Goal: Information Seeking & Learning: Learn about a topic

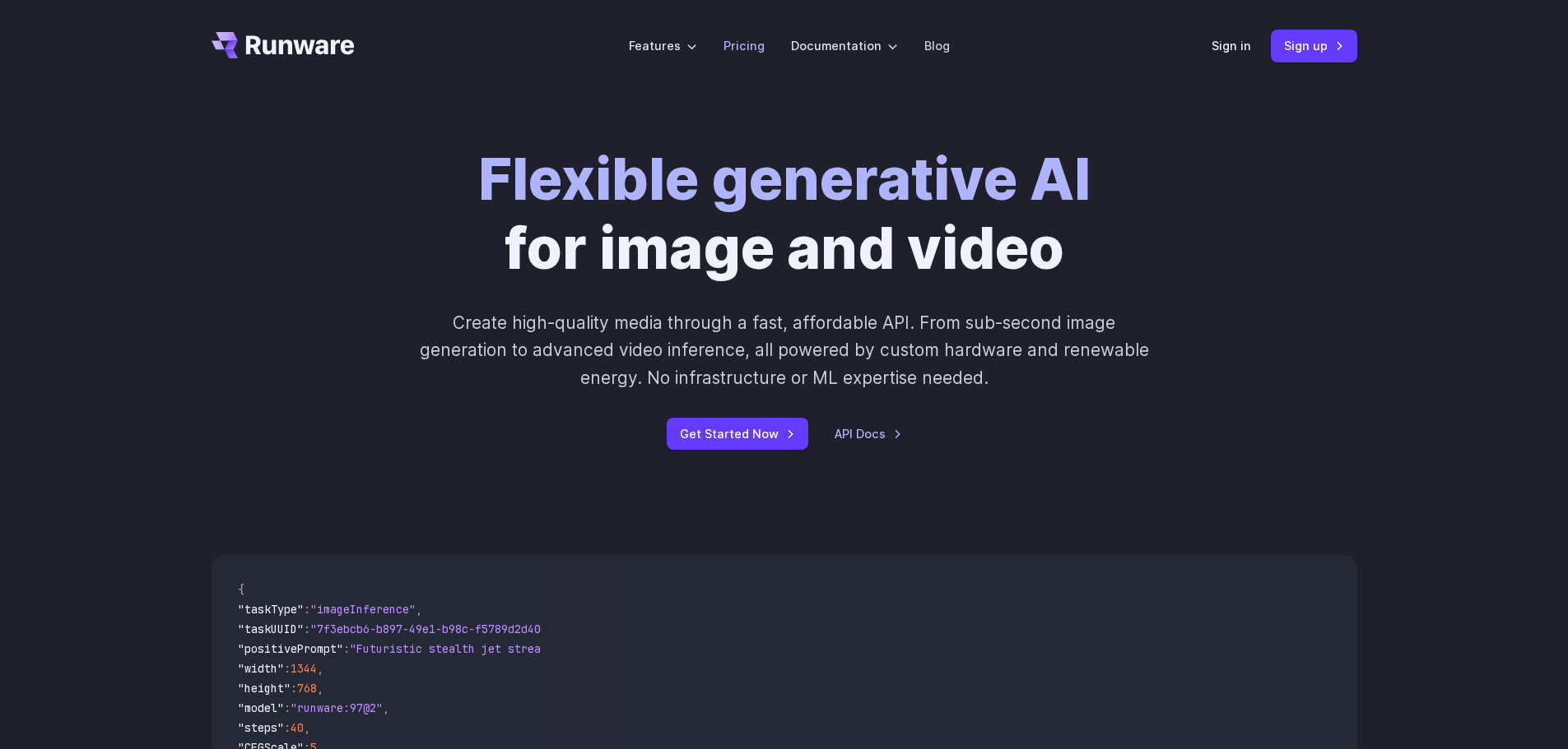
click at [733, 44] on link "Pricing" at bounding box center [743, 45] width 42 height 19
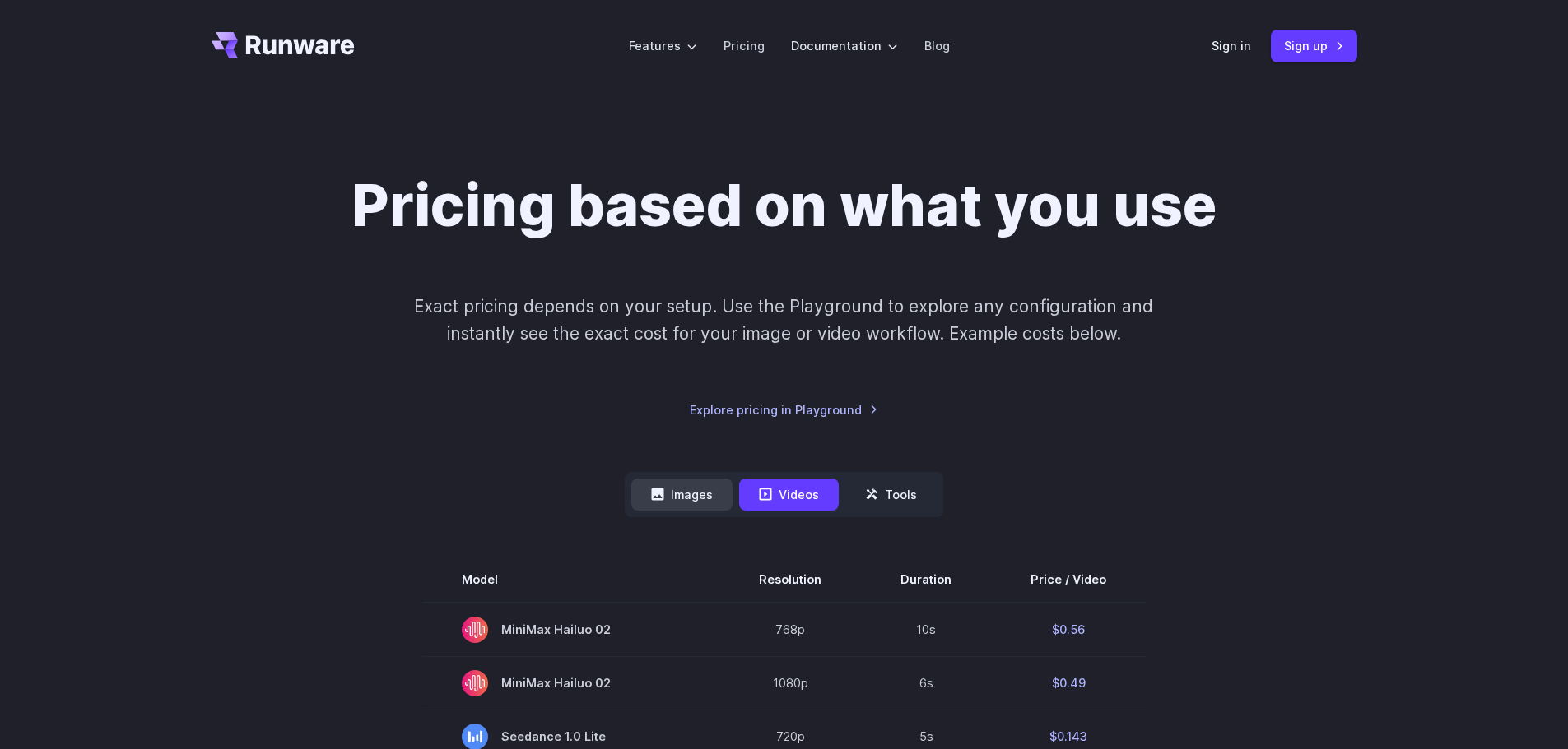
click at [688, 497] on button "Images" at bounding box center [681, 494] width 101 height 32
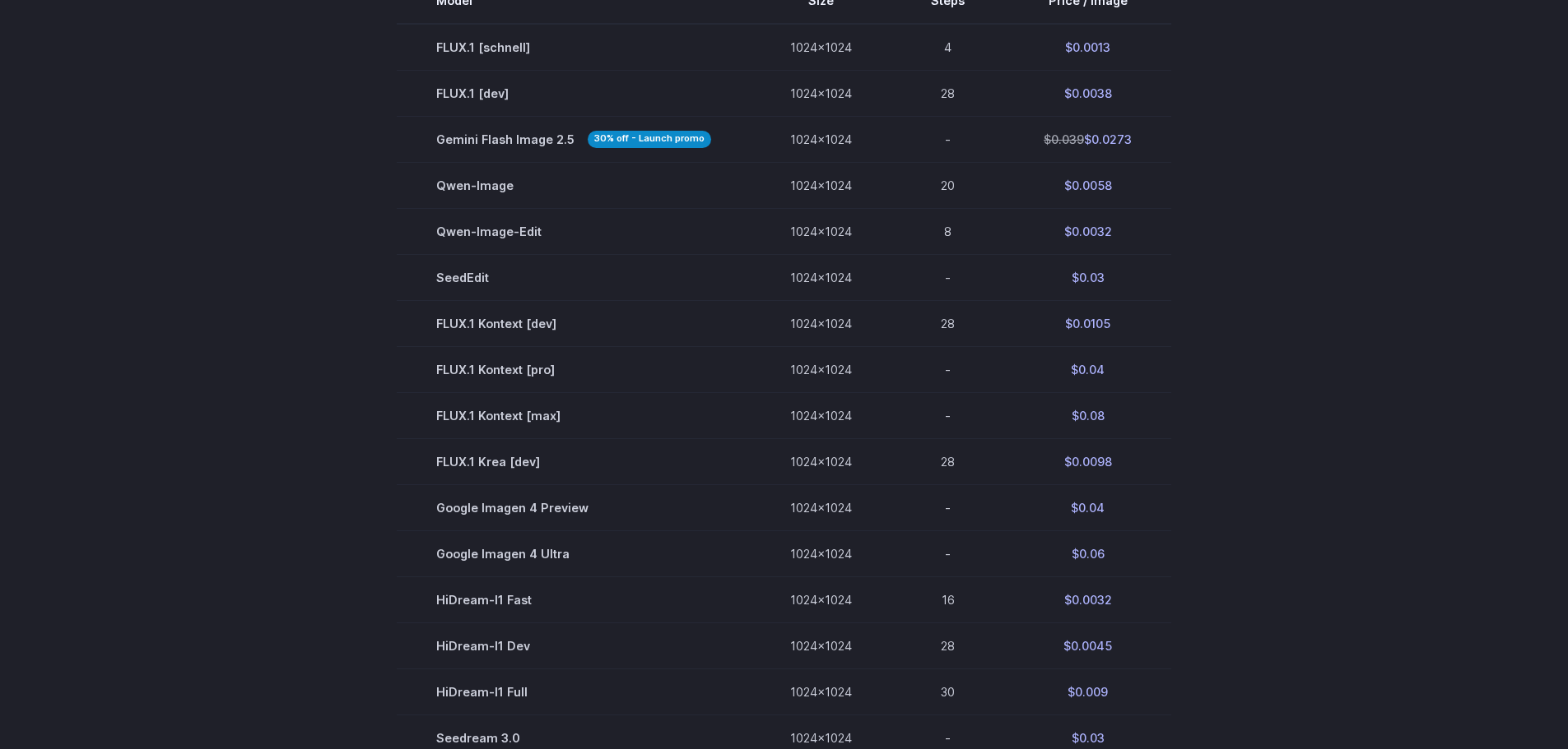
scroll to position [411, 0]
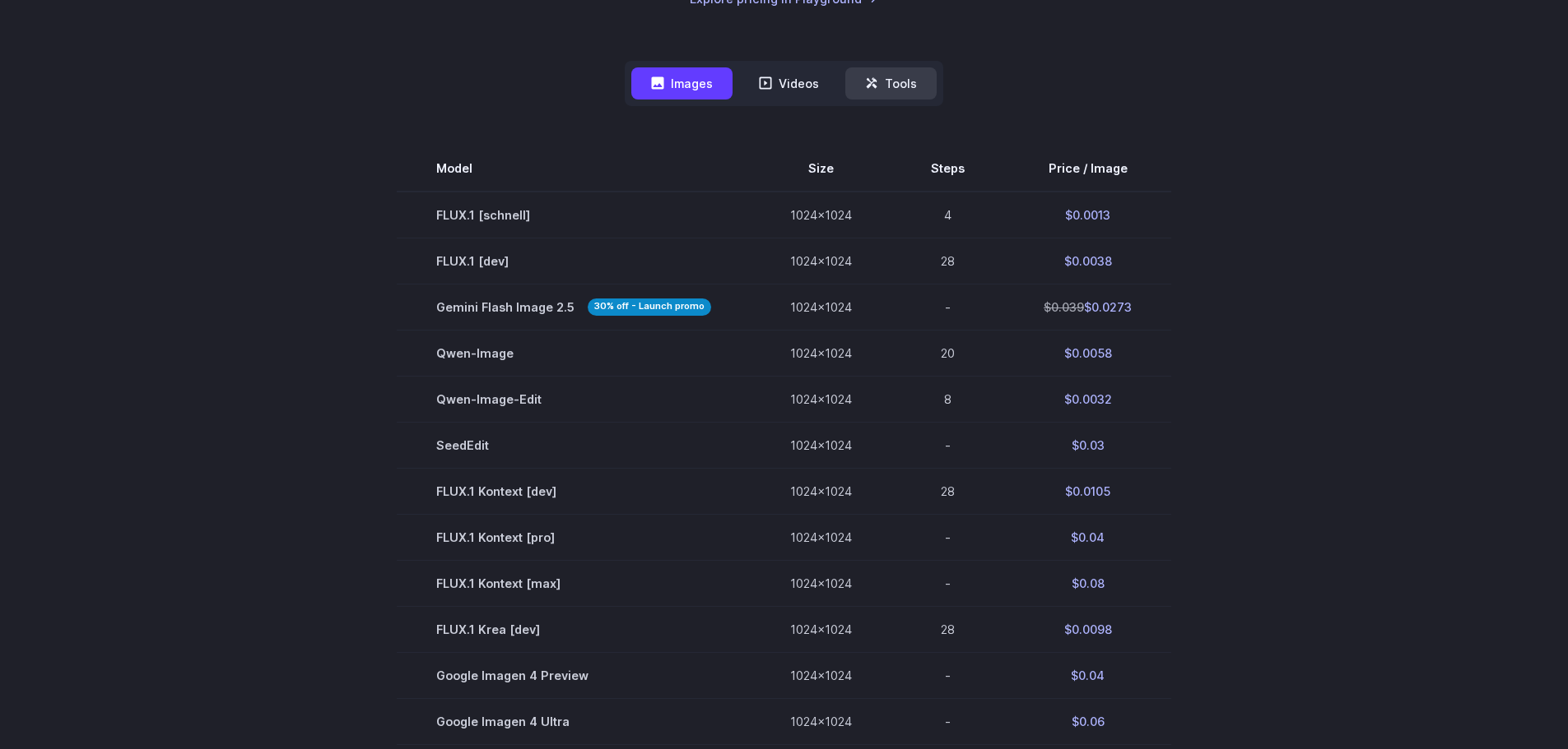
click at [895, 82] on button "Tools" at bounding box center [890, 83] width 91 height 32
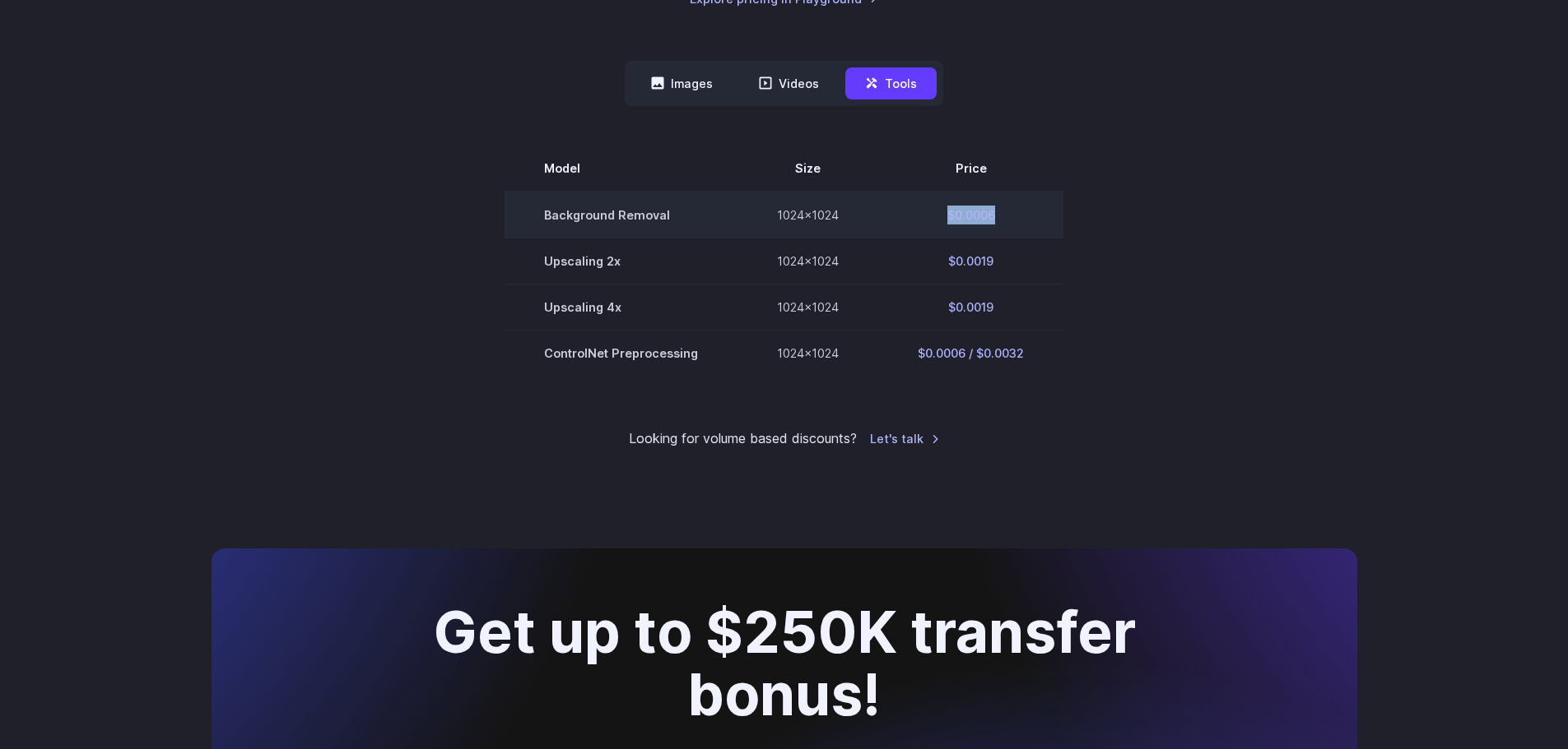
drag, startPoint x: 1011, startPoint y: 212, endPoint x: 943, endPoint y: 222, distance: 68.7
click at [943, 222] on td "$0.0006" at bounding box center [970, 215] width 185 height 47
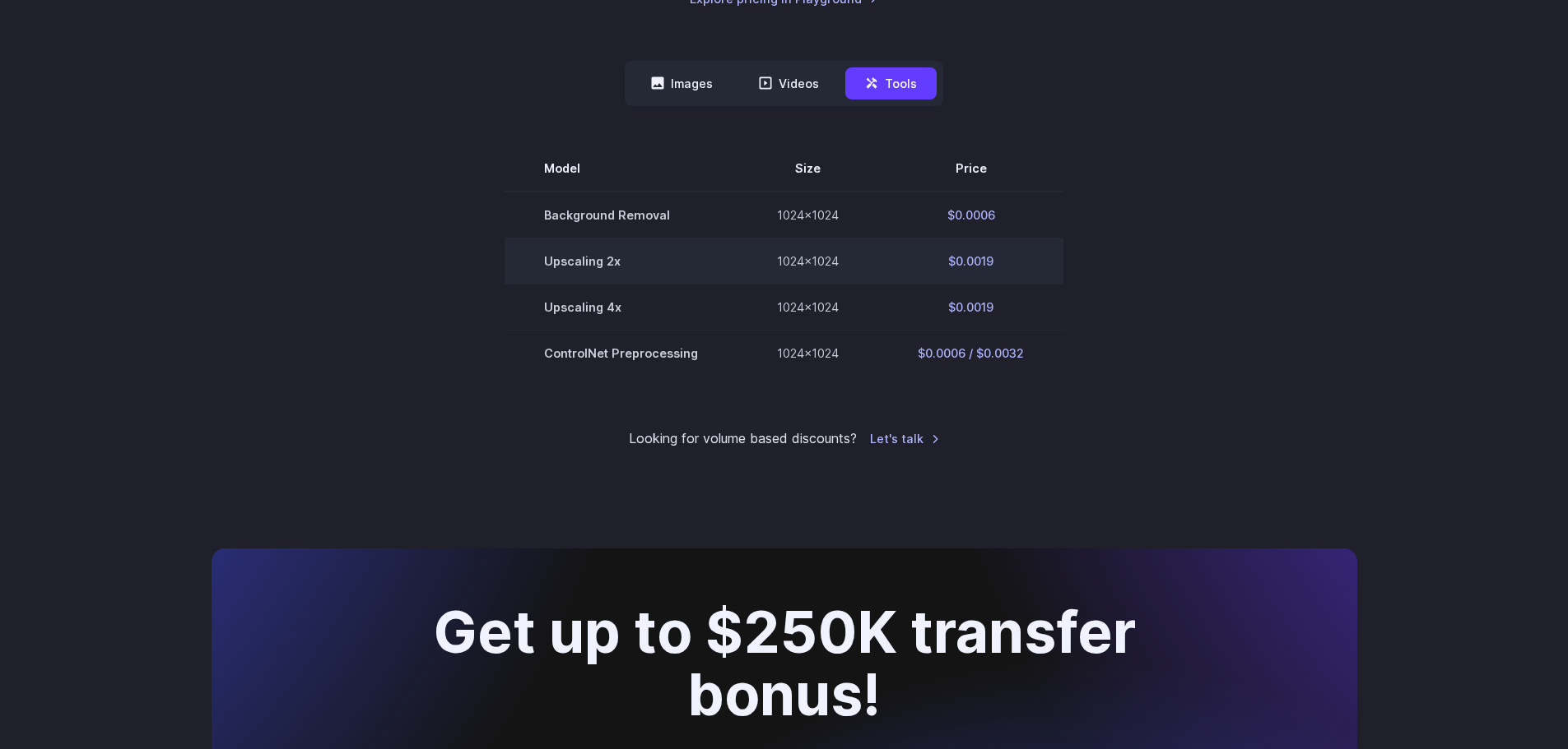
click at [1034, 251] on td "$0.0019" at bounding box center [970, 261] width 185 height 46
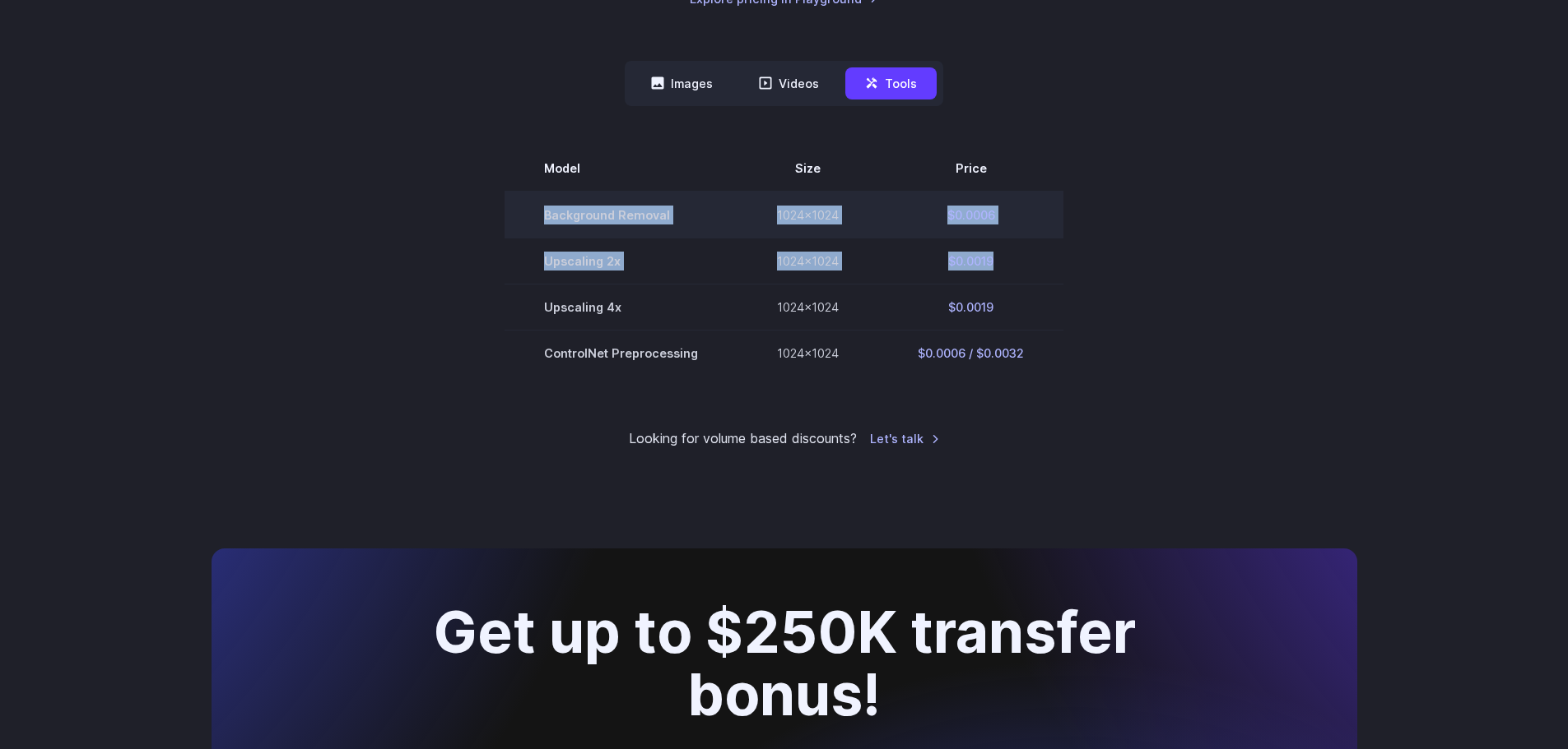
drag, startPoint x: 1008, startPoint y: 266, endPoint x: 519, endPoint y: 215, distance: 491.7
click at [519, 216] on tbody "Model Size Price Background Removal 1024x1024 $0.0006 Upscaling 2x 1024x1024 $0…" at bounding box center [783, 261] width 558 height 230
copy tbody "Background Removal 1024x1024 $0.0006 Upscaling 2x 1024x1024 $0.0019"
click at [512, 229] on td "Background Removal" at bounding box center [620, 215] width 233 height 47
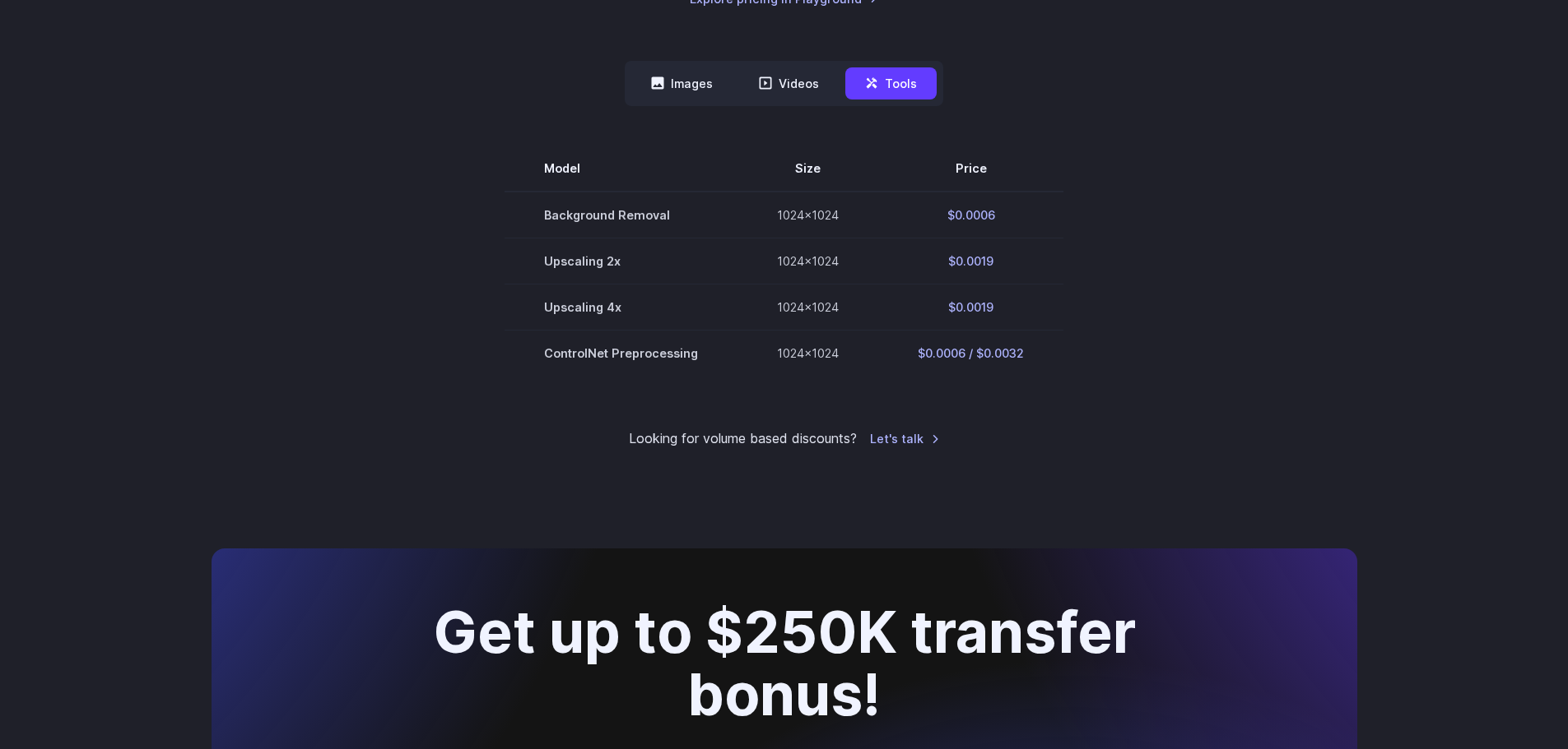
drag, startPoint x: 499, startPoint y: 232, endPoint x: 543, endPoint y: 218, distance: 46.2
click at [499, 231] on section "Model Size Price Background Removal 1024x1024 $0.0006 Upscaling 2x 1024x1024 $0…" at bounding box center [784, 261] width 1146 height 230
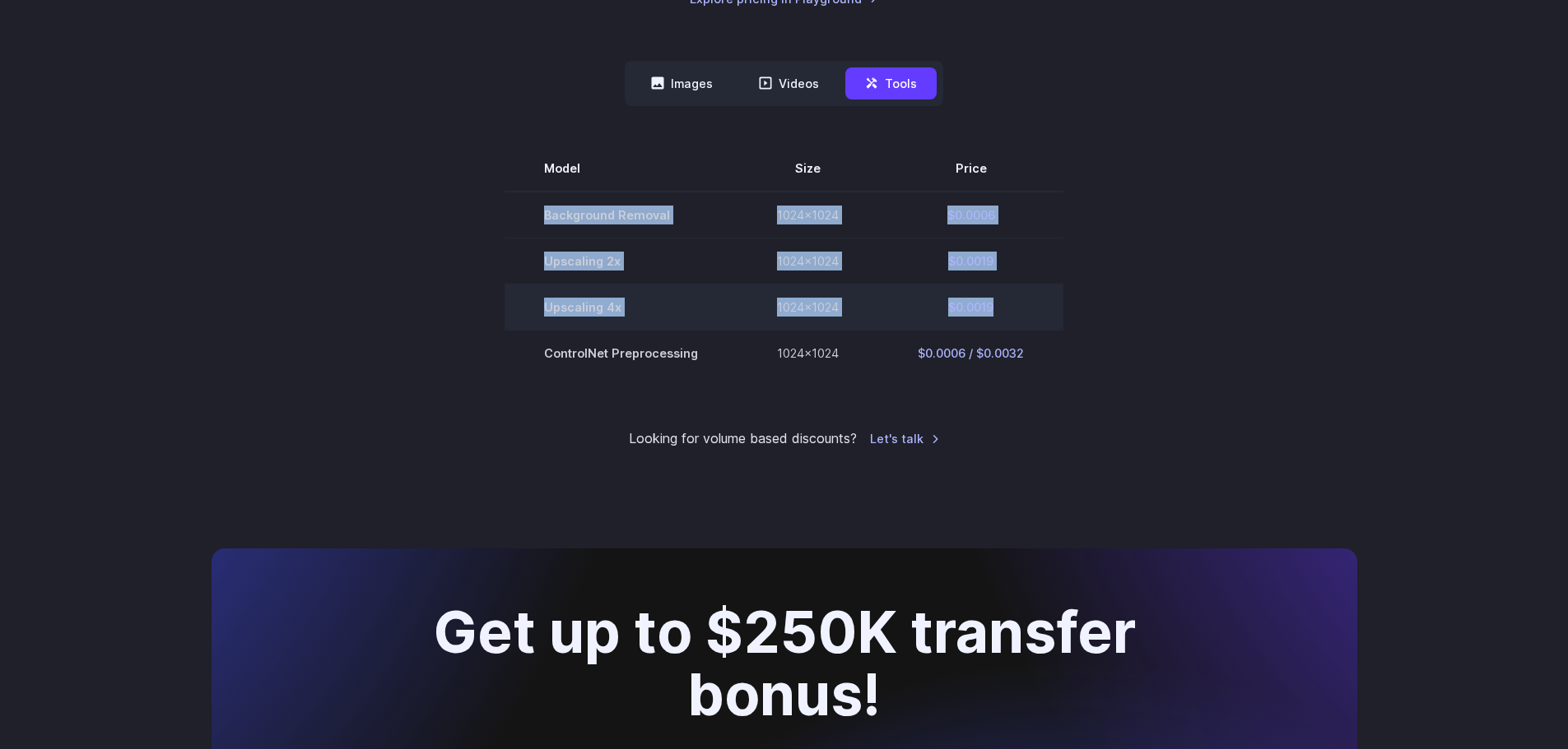
drag, startPoint x: 546, startPoint y: 210, endPoint x: 1014, endPoint y: 304, distance: 477.3
click at [1014, 304] on tbody "Model Size Price Background Removal 1024x1024 $0.0006 Upscaling 2x 1024x1024 $0…" at bounding box center [783, 261] width 558 height 230
copy tbody "Background Removal 1024x1024 $0.0006 Upscaling 2x 1024x1024 $0.0019 Upscaling 4…"
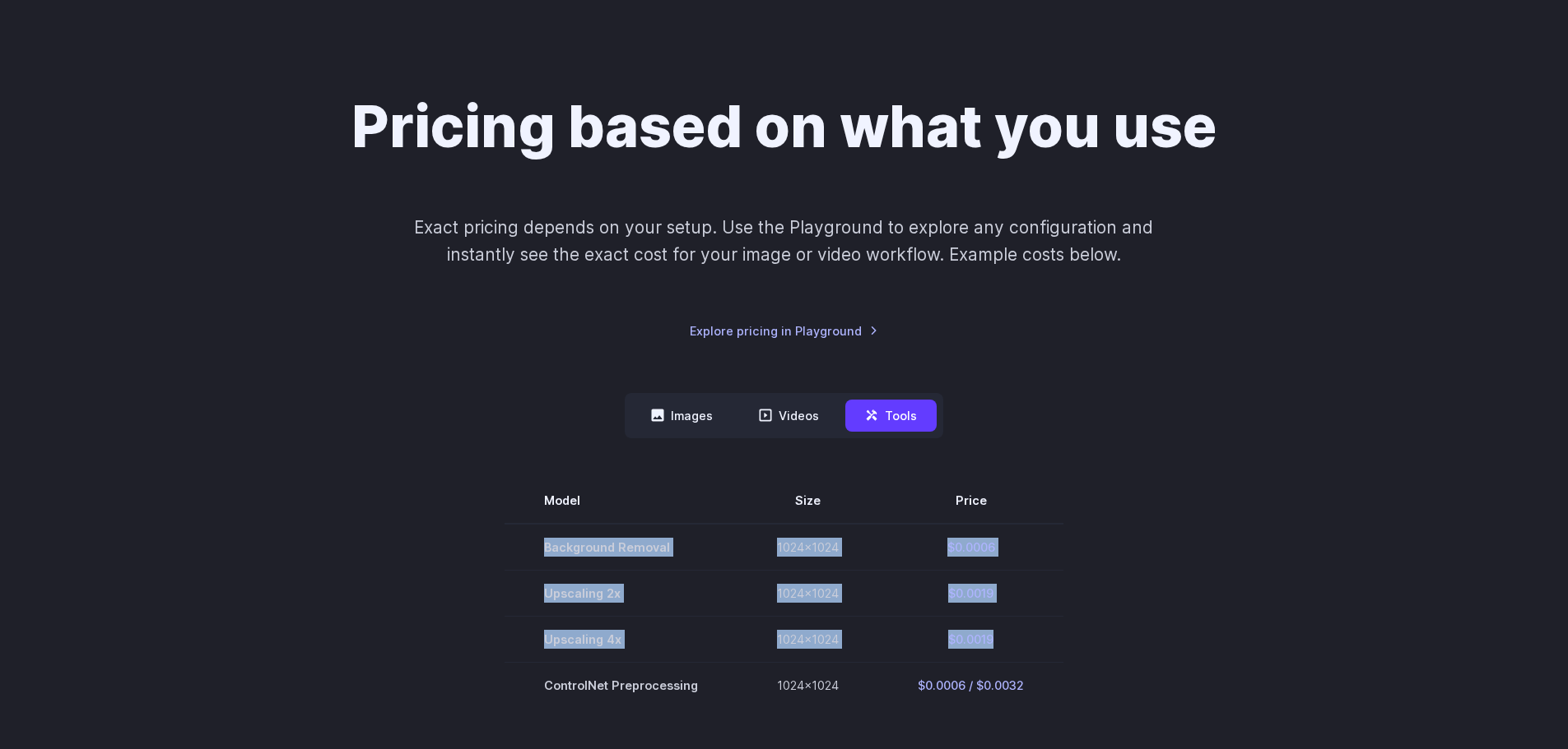
scroll to position [0, 0]
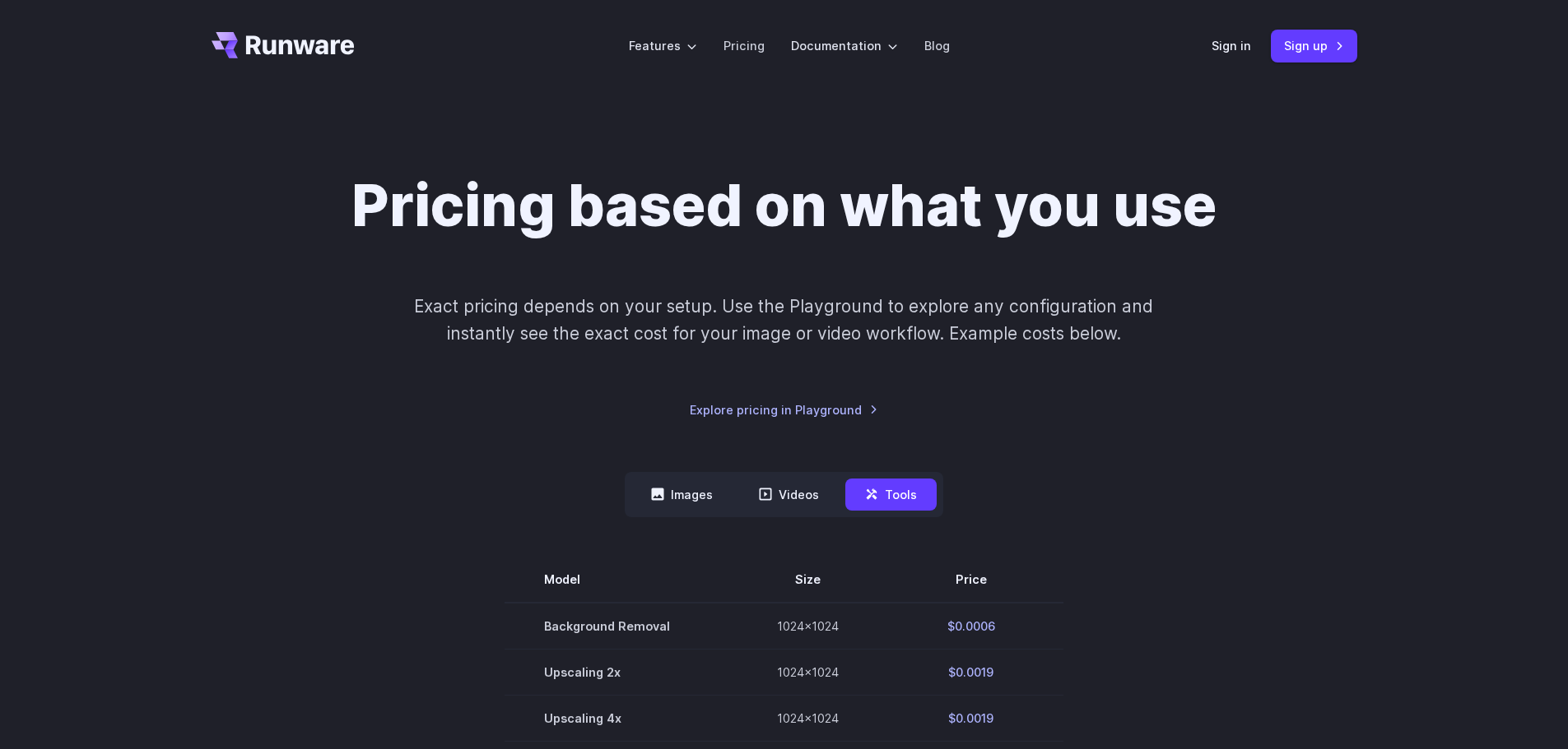
click at [253, 253] on div "Pricing based on what you use Exact pricing depends on your setup. Use the Play…" at bounding box center [784, 294] width 1146 height 248
click at [315, 51] on icon "Go to /" at bounding box center [283, 45] width 143 height 27
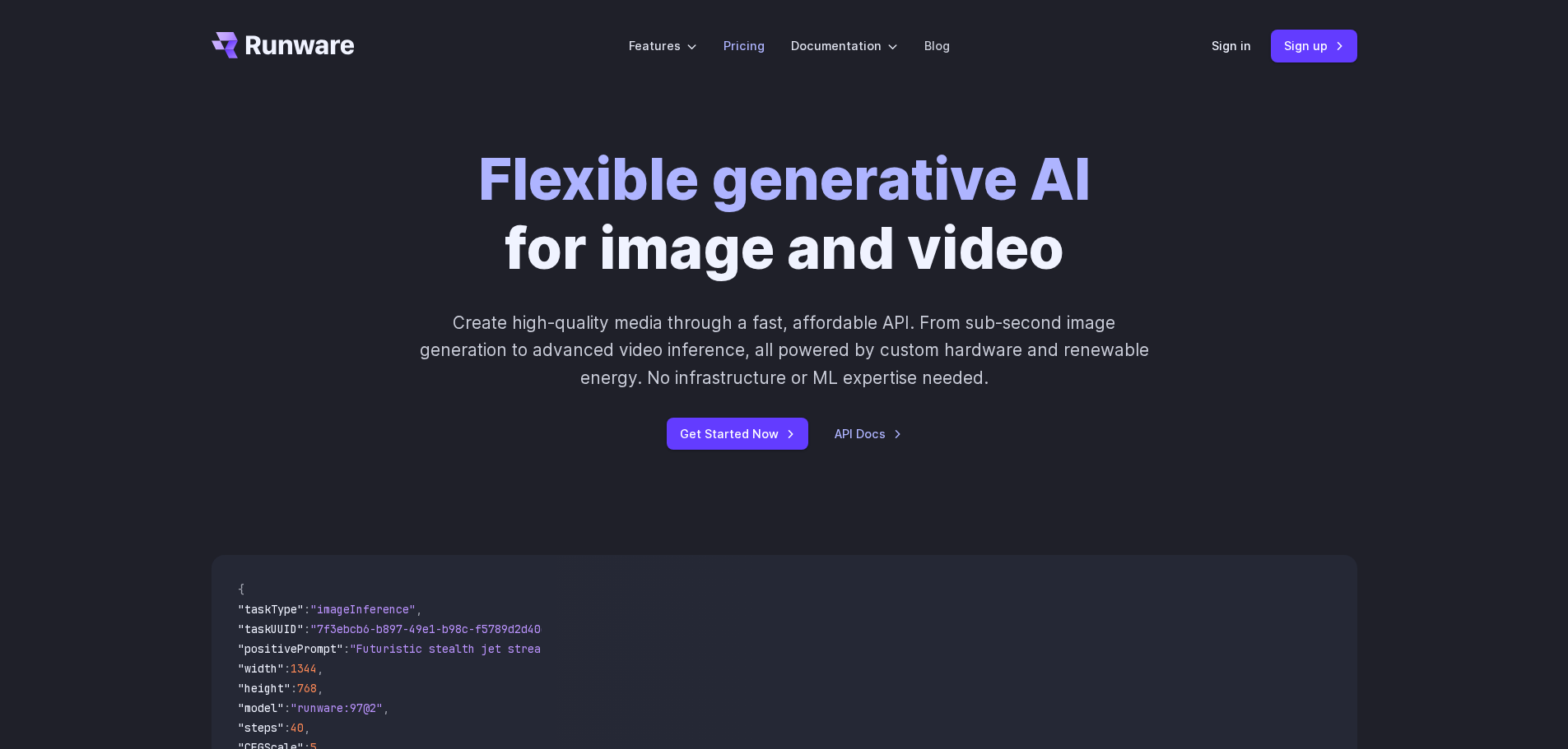
click at [746, 51] on link "Pricing" at bounding box center [743, 45] width 42 height 19
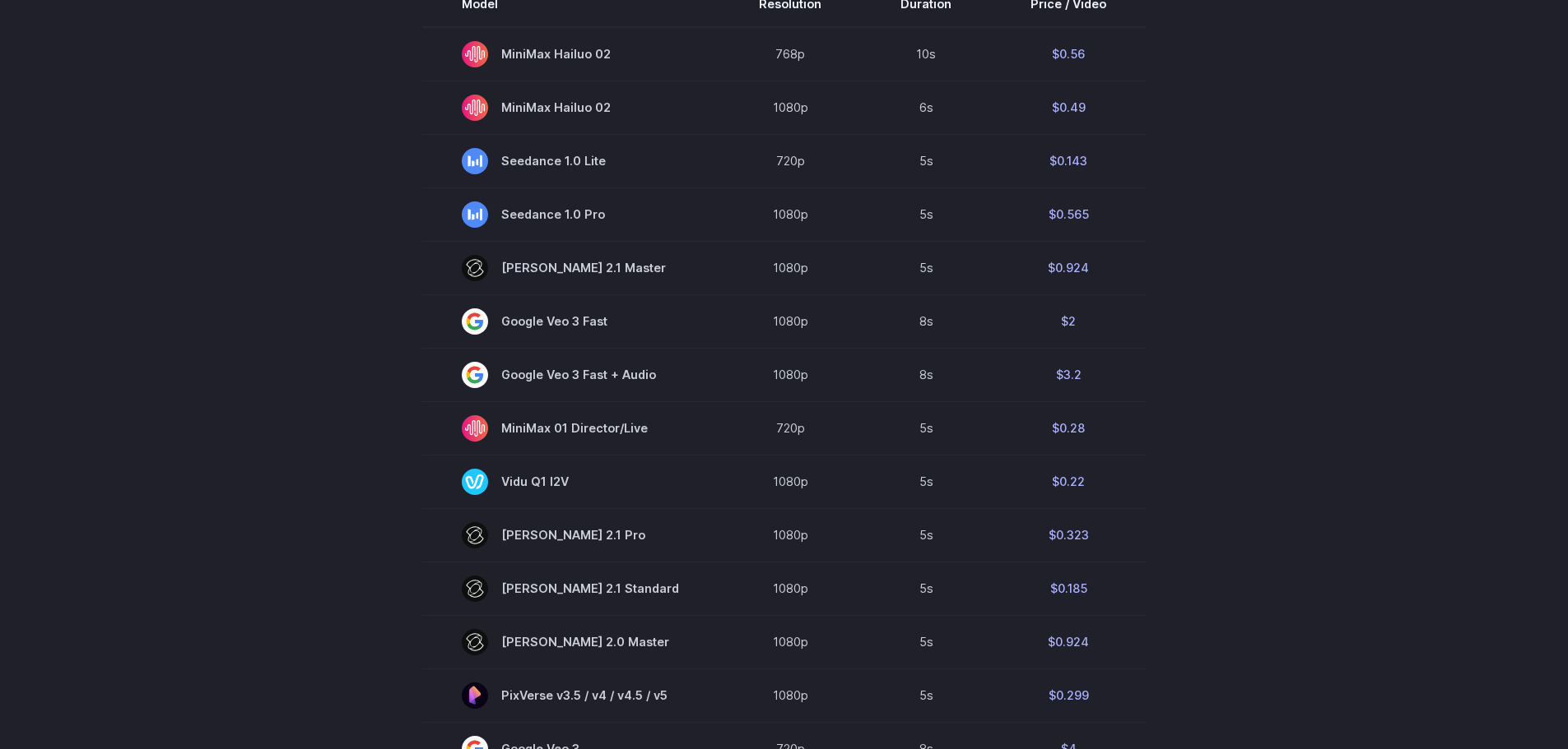
scroll to position [329, 0]
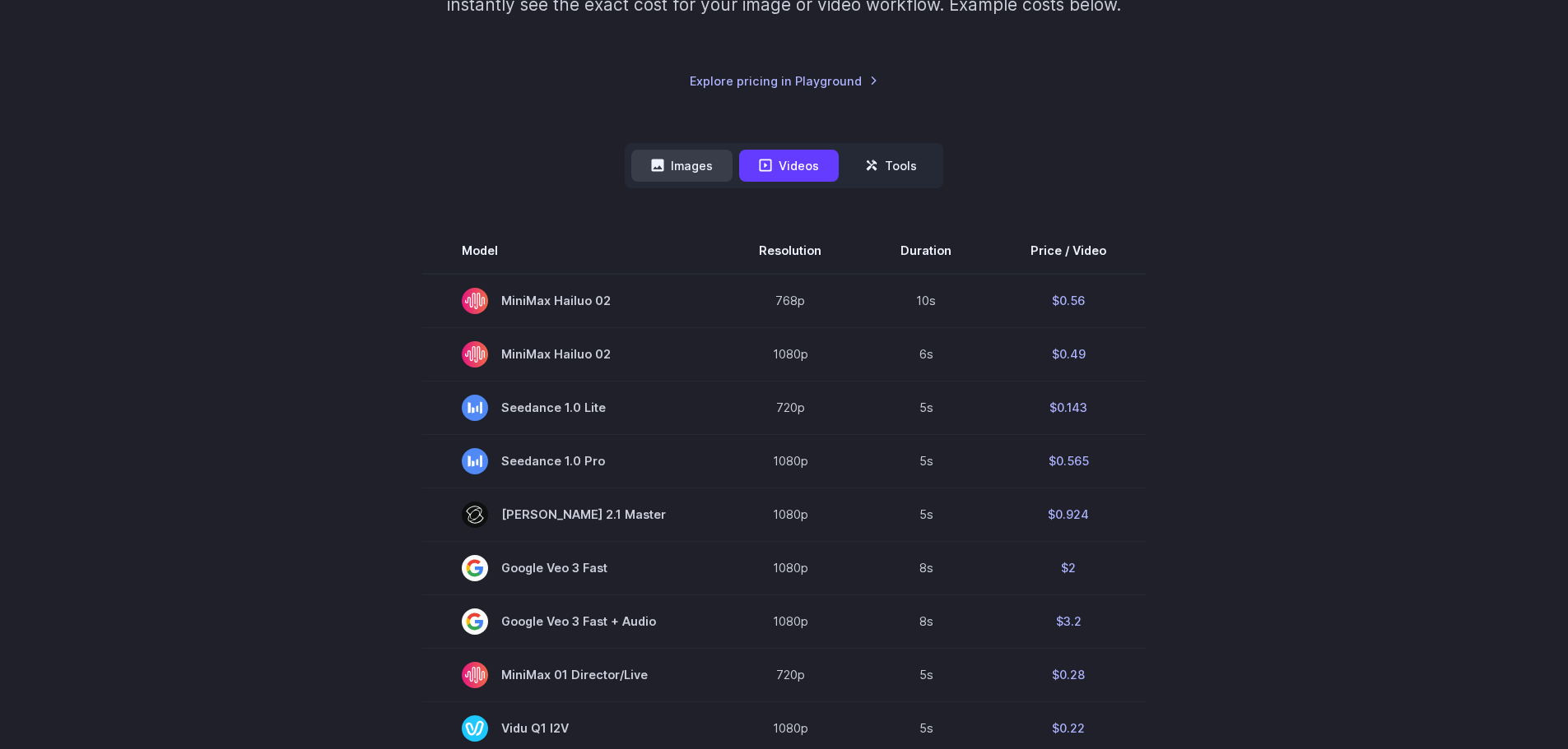
click at [689, 172] on button "Images" at bounding box center [681, 165] width 101 height 32
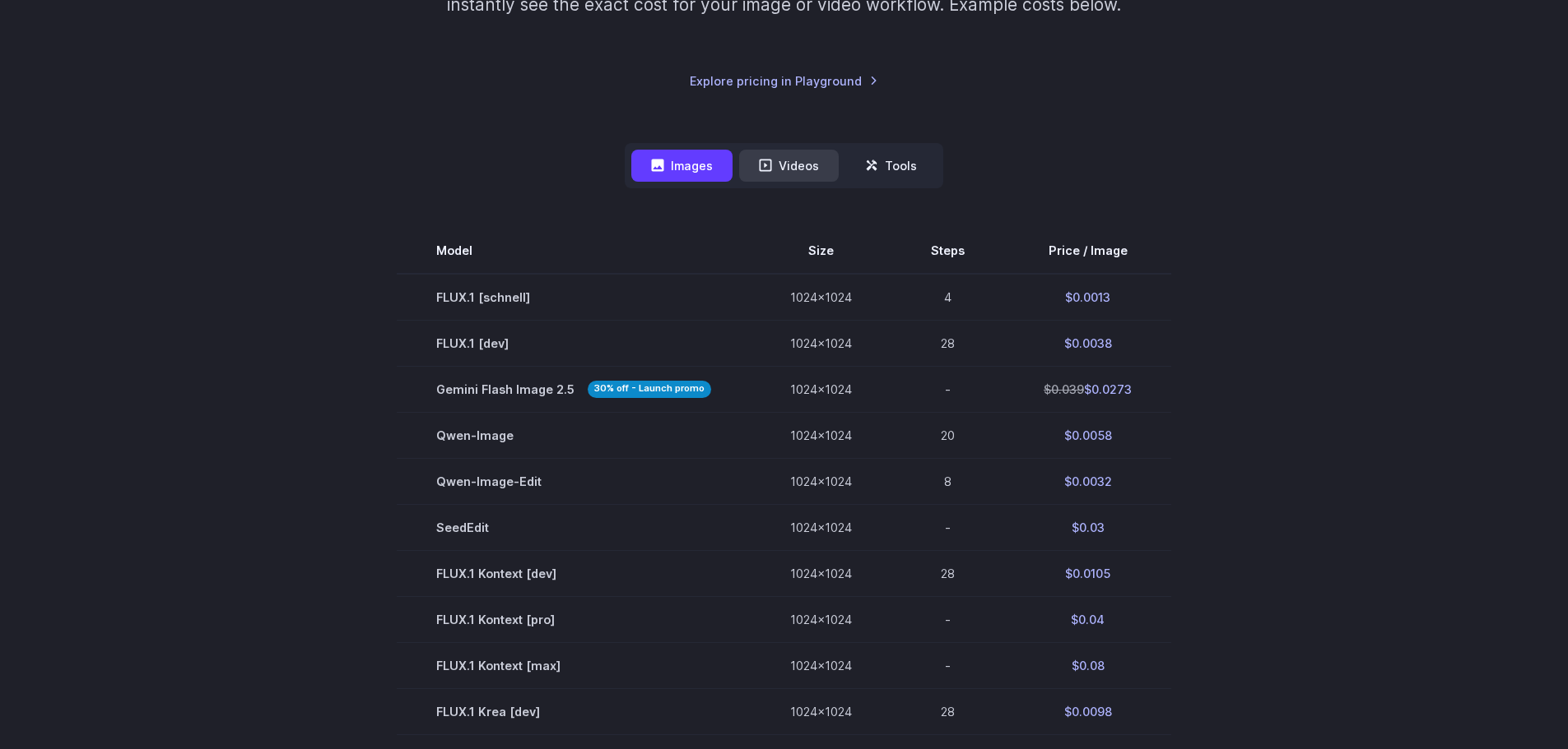
click at [820, 152] on button "Videos" at bounding box center [788, 165] width 100 height 32
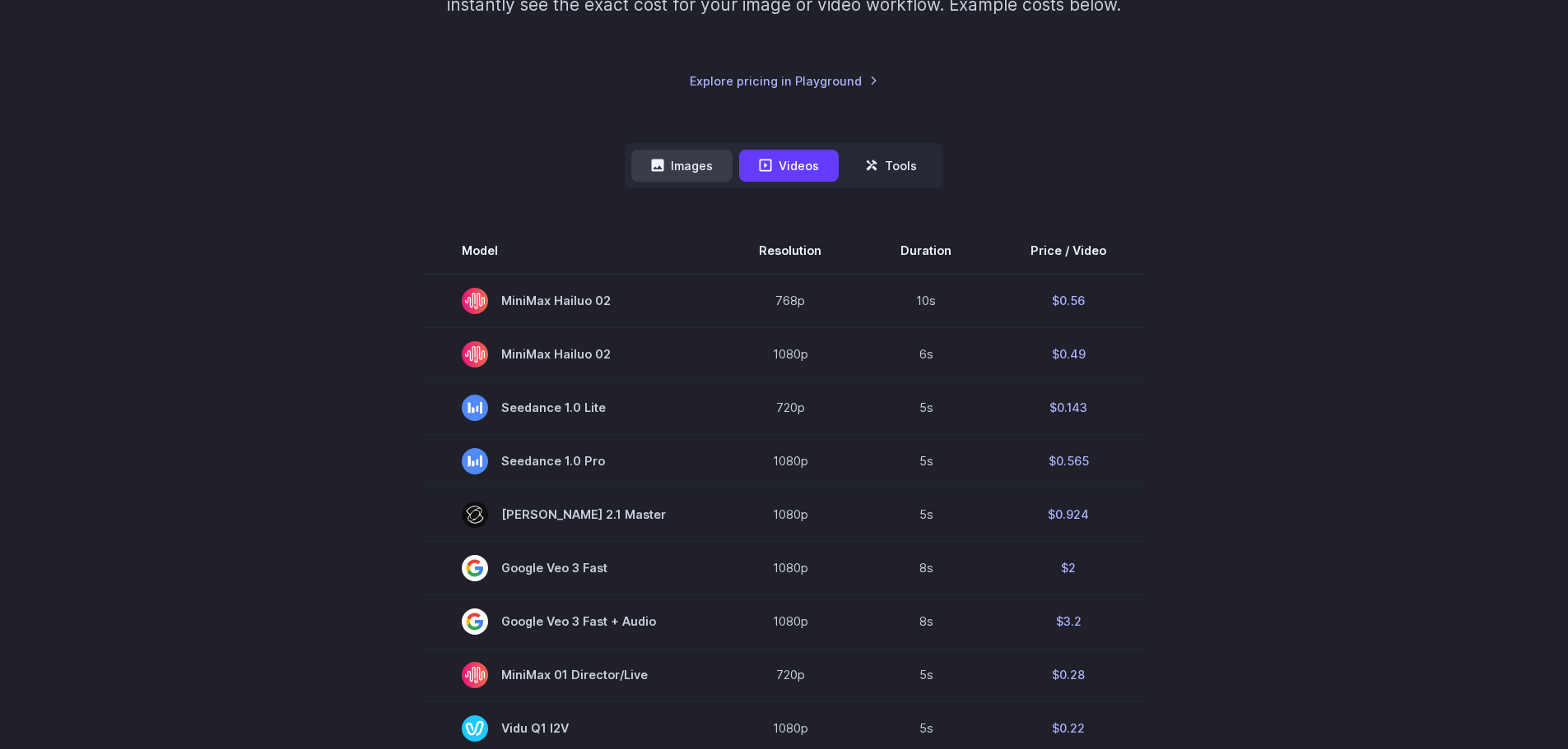
click at [696, 157] on button "Images" at bounding box center [681, 165] width 101 height 32
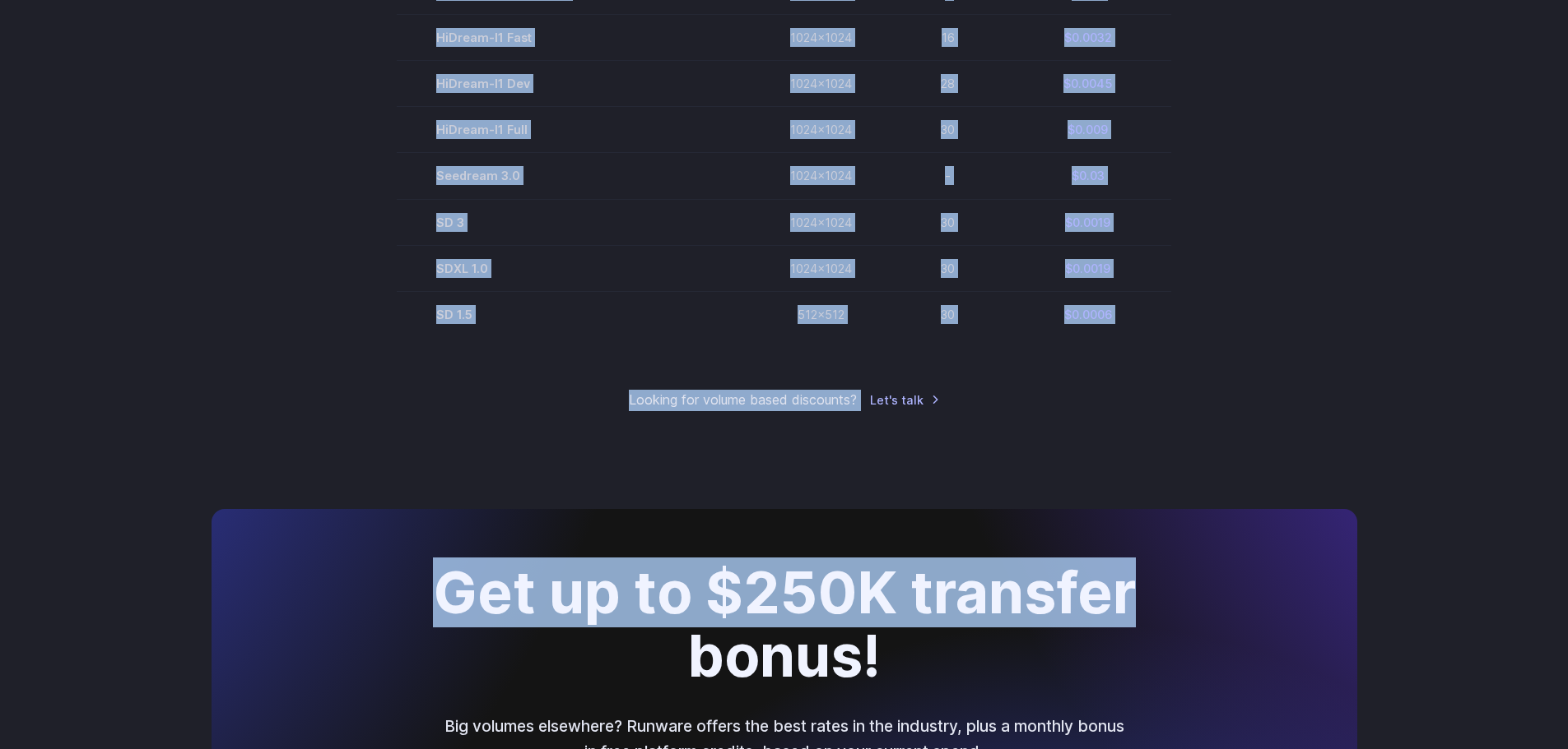
scroll to position [1151, 0]
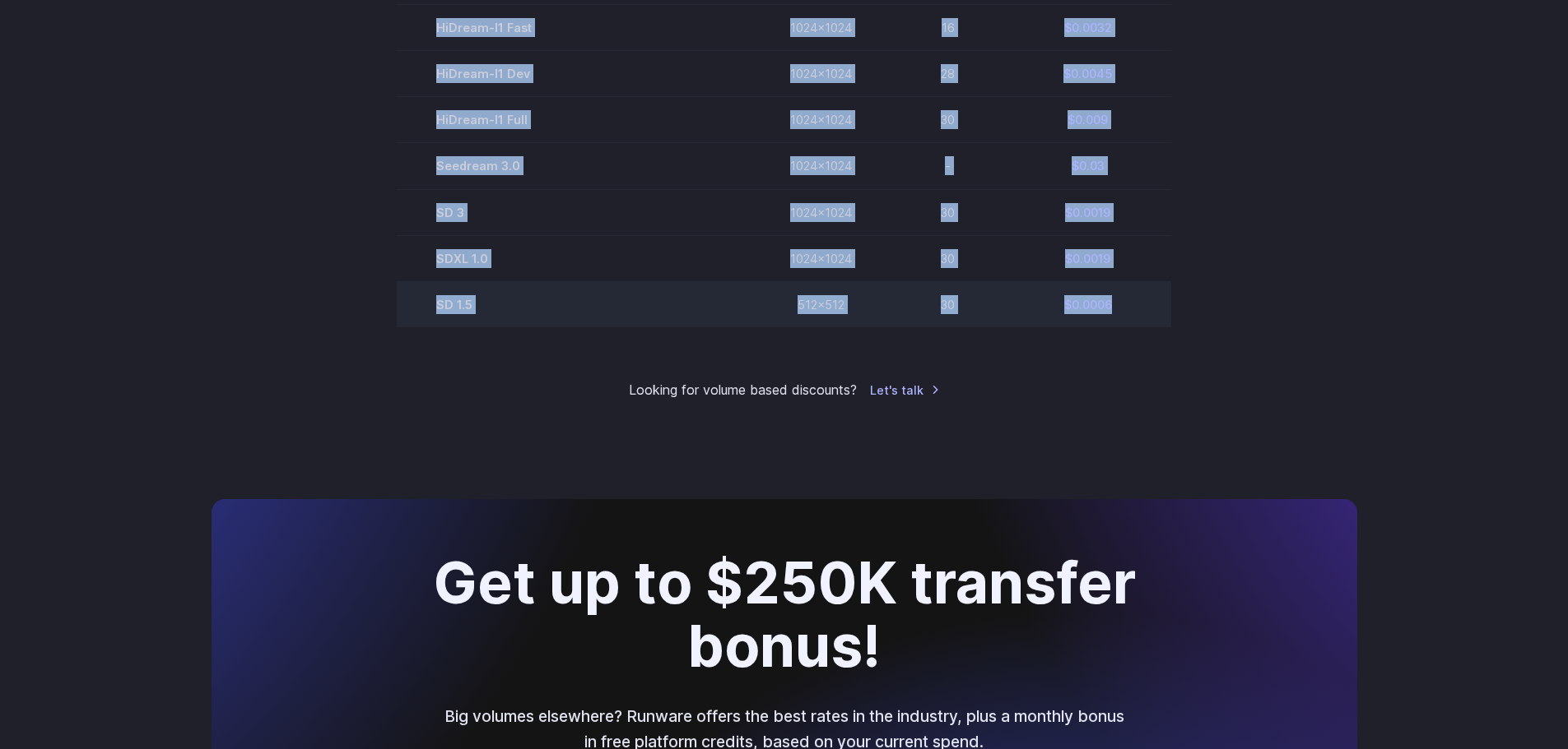
drag, startPoint x: 407, startPoint y: 289, endPoint x: 1118, endPoint y: 311, distance: 711.3
copy tbody "FLUX.1 [schnell] 1024x1024 4 $0.0013 FLUX.1 [dev] 1024x1024 28 $0.0038 Gemini F…"
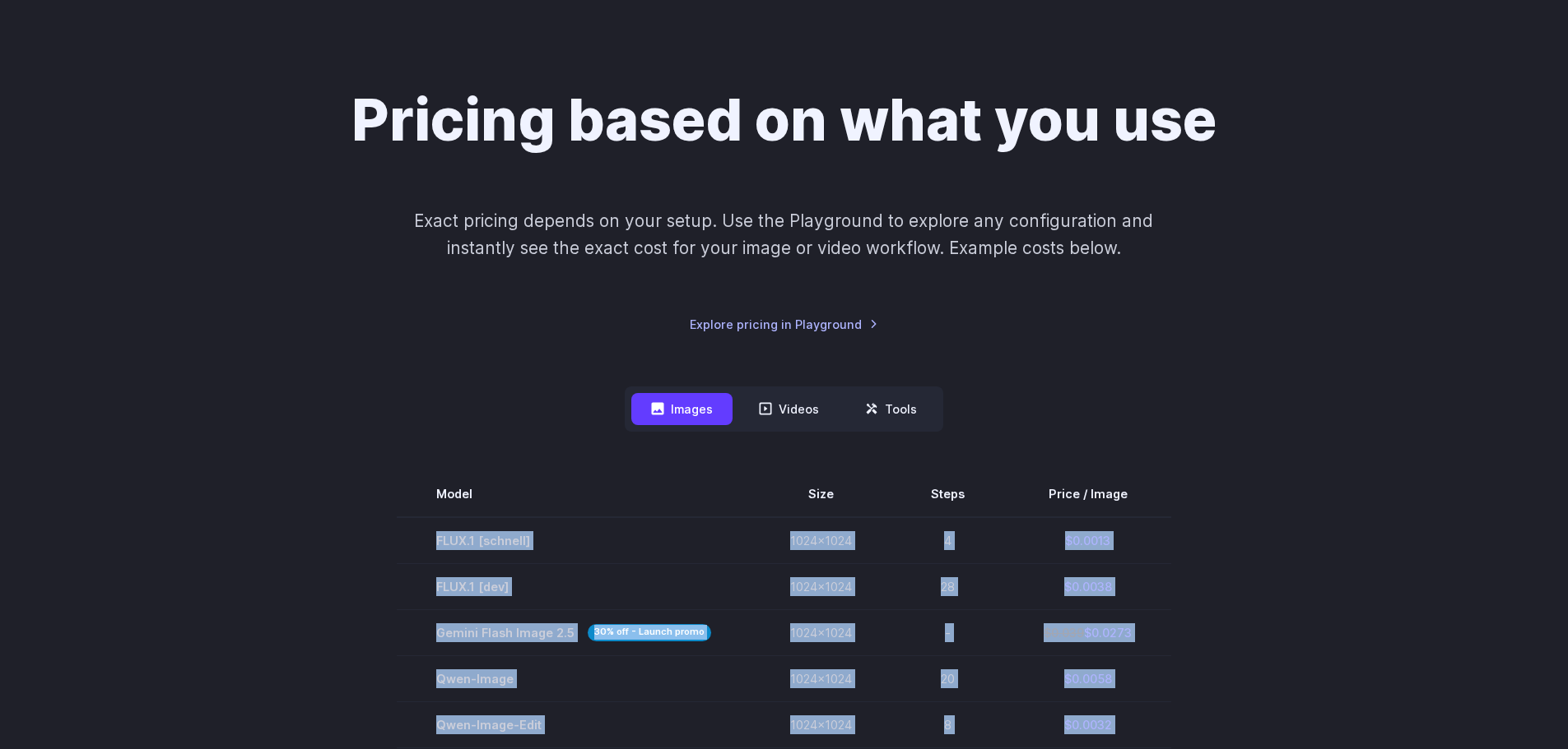
scroll to position [82, 0]
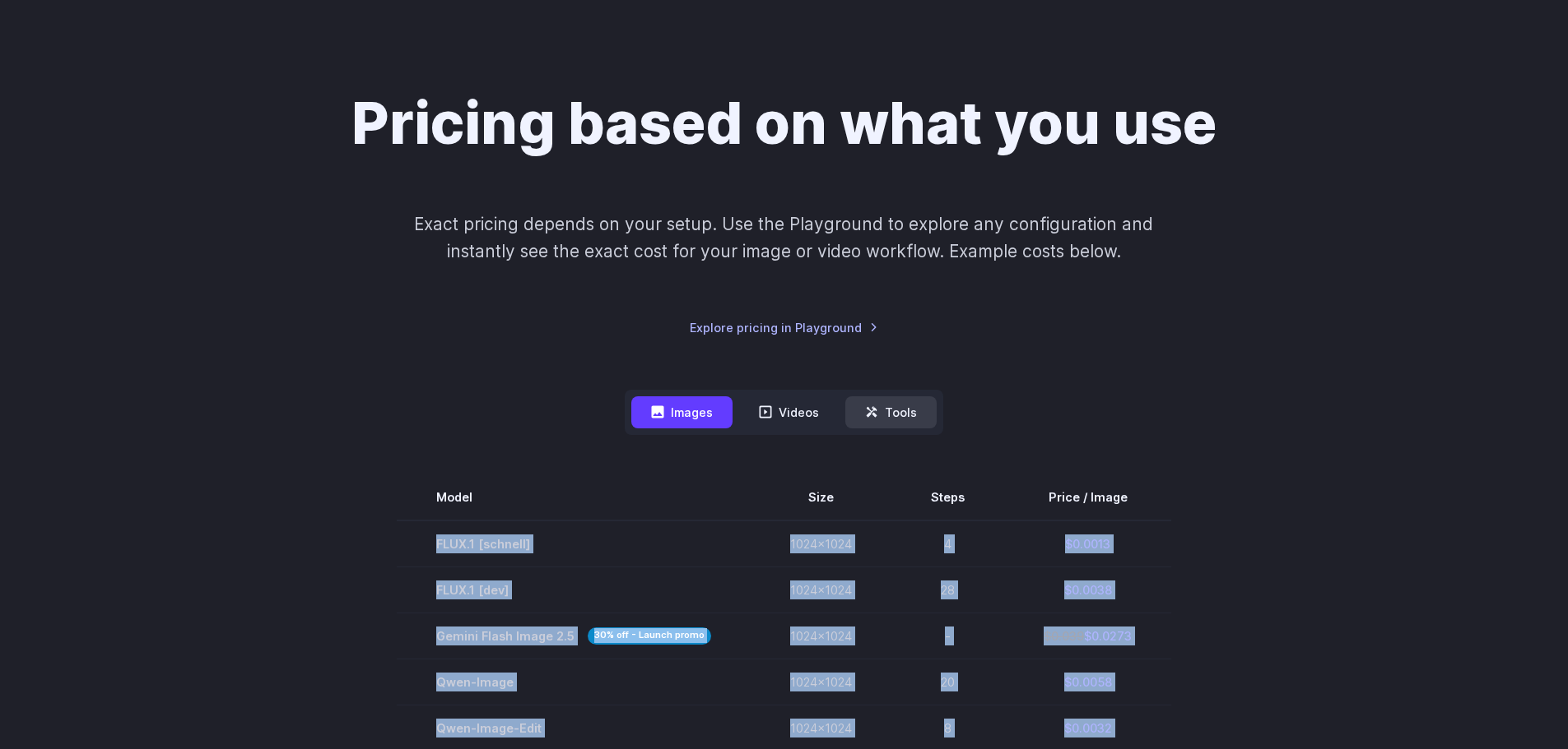
click at [885, 397] on button "Tools" at bounding box center [890, 412] width 91 height 32
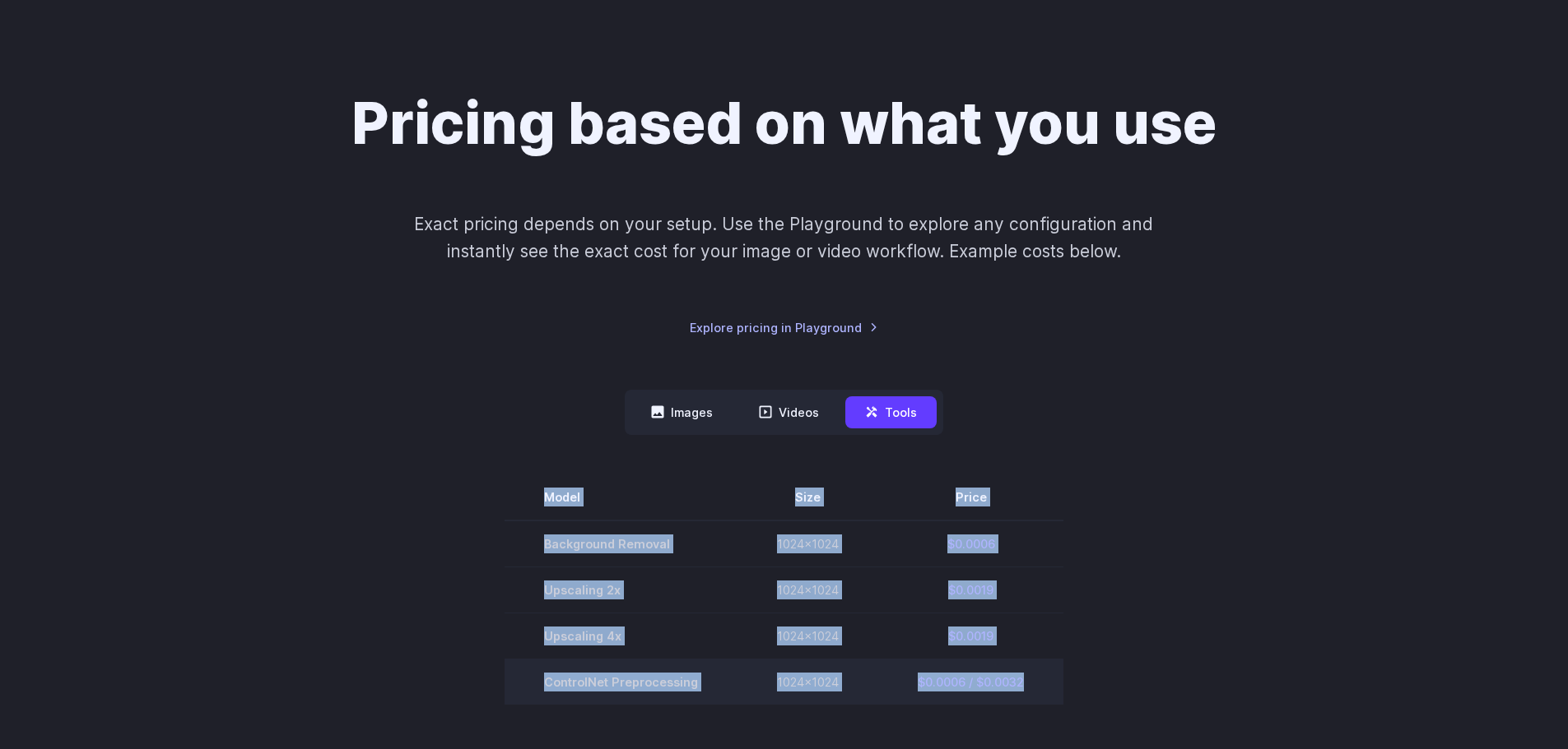
drag, startPoint x: 550, startPoint y: 547, endPoint x: 1056, endPoint y: 694, distance: 526.9
click at [1056, 694] on section "Model Size Price Background Removal 1024x1024 $0.0006 Upscaling 2x 1024x1024 $0…" at bounding box center [784, 590] width 1146 height 230
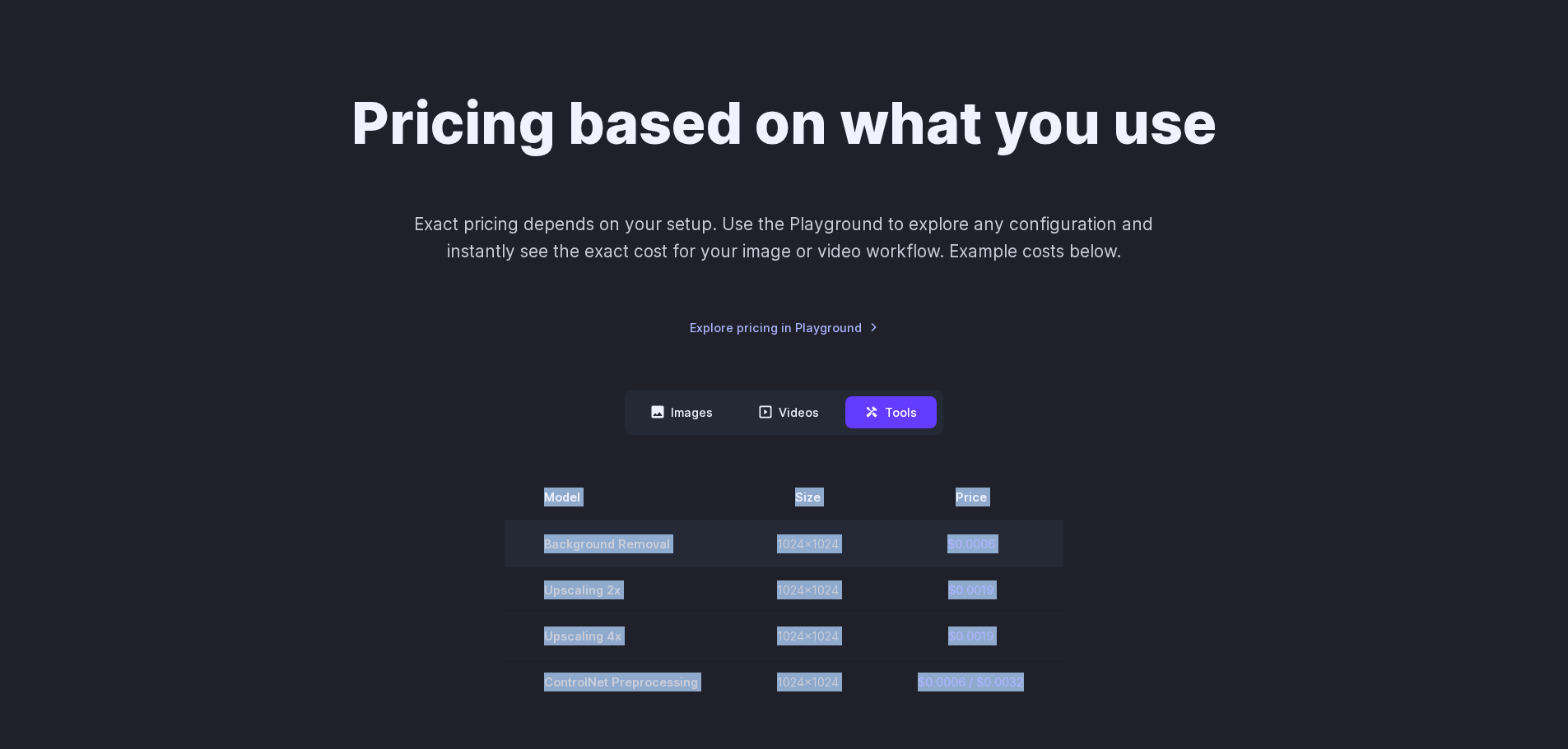
copy div "Model Size Price Background Removal 1024x1024 $0.0006 Upscaling 2x 1024x1024 $0…"
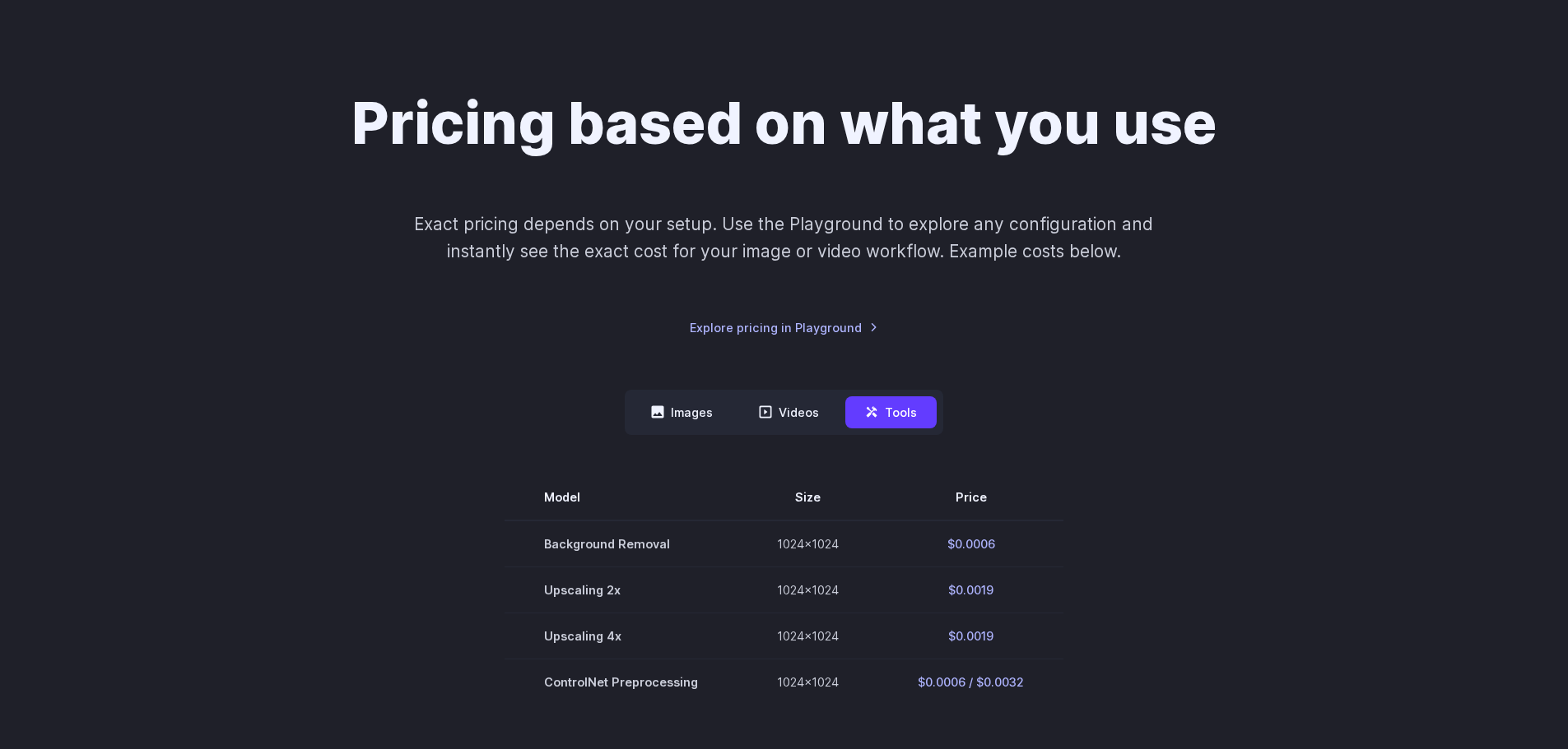
click at [1316, 497] on section "Model Size Price Background Removal 1024x1024 $0.0006 Upscaling 2x 1024x1024 $0…" at bounding box center [784, 590] width 1146 height 230
click at [678, 389] on div "Pricing based on what you use Exact pricing depends on your setup. Use the Play…" at bounding box center [784, 433] width 1146 height 690
click at [689, 417] on button "Images" at bounding box center [681, 412] width 101 height 32
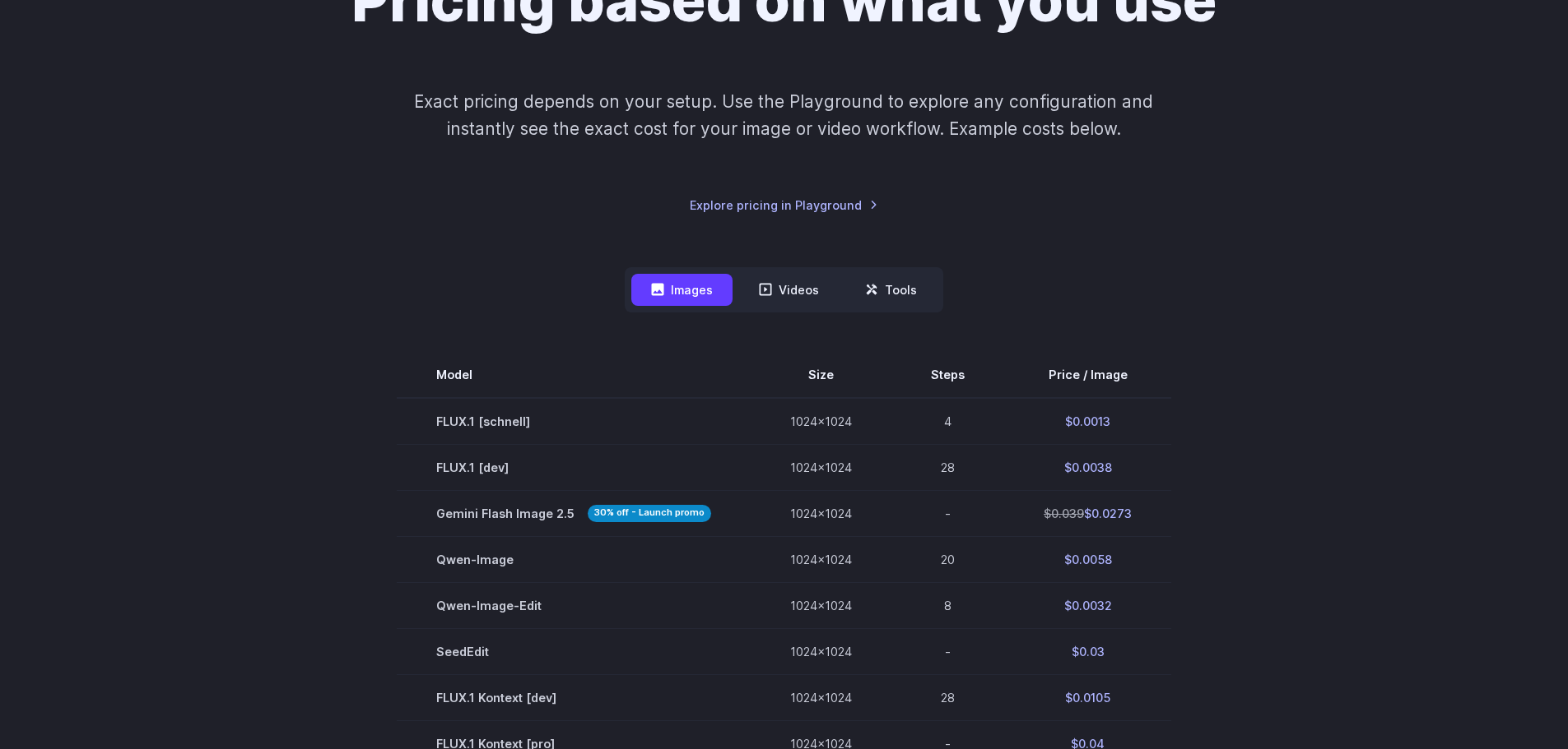
scroll to position [411, 0]
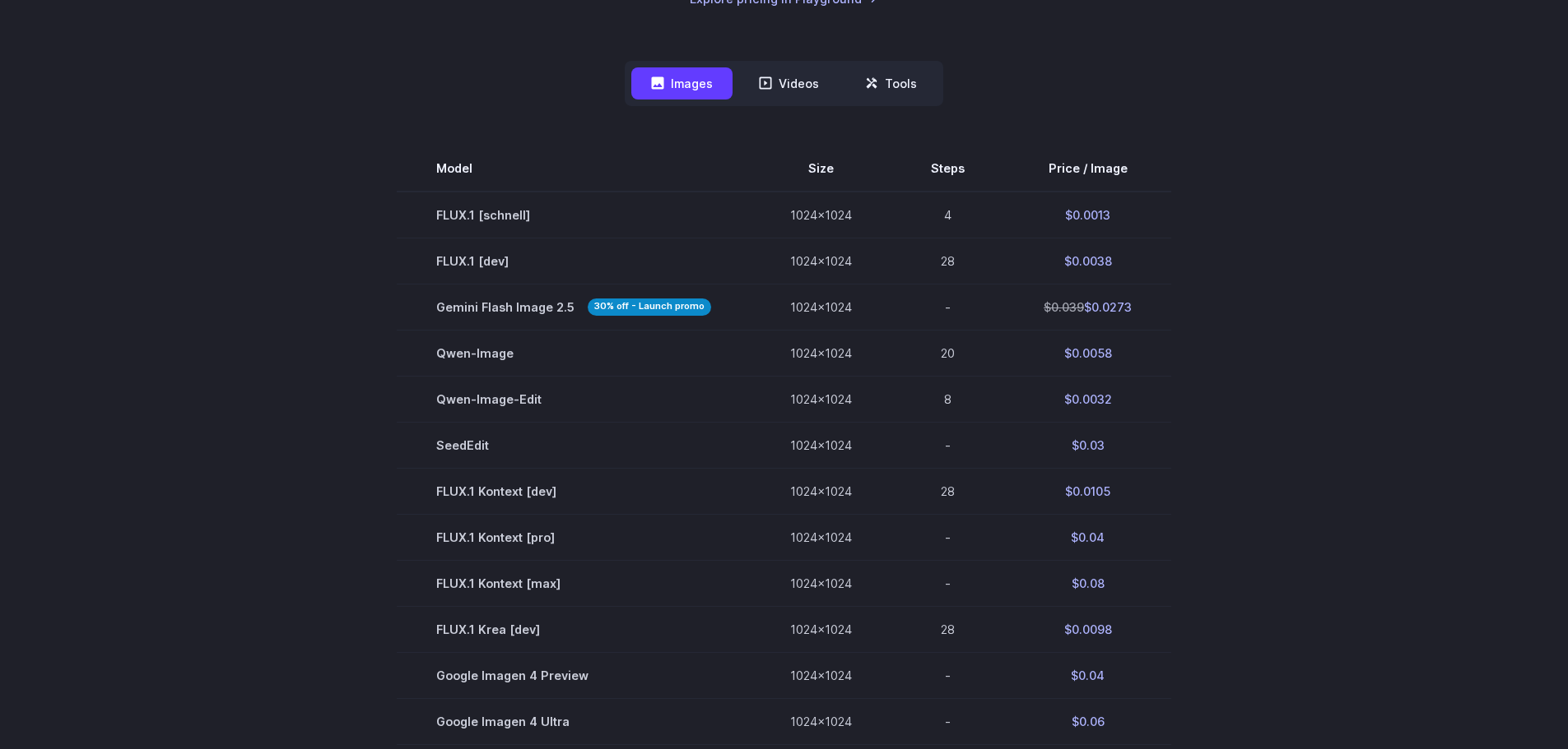
click at [358, 292] on section "Model Size Steps Price / Image FLUX.1 [schnell] 1024x1024 4 $0.0013 FLUX.1 [dev…" at bounding box center [784, 607] width 1146 height 922
click at [329, 305] on section "Model Size Steps Price / Image FLUX.1 [schnell] 1024x1024 4 $0.0013 FLUX.1 [dev…" at bounding box center [784, 607] width 1146 height 922
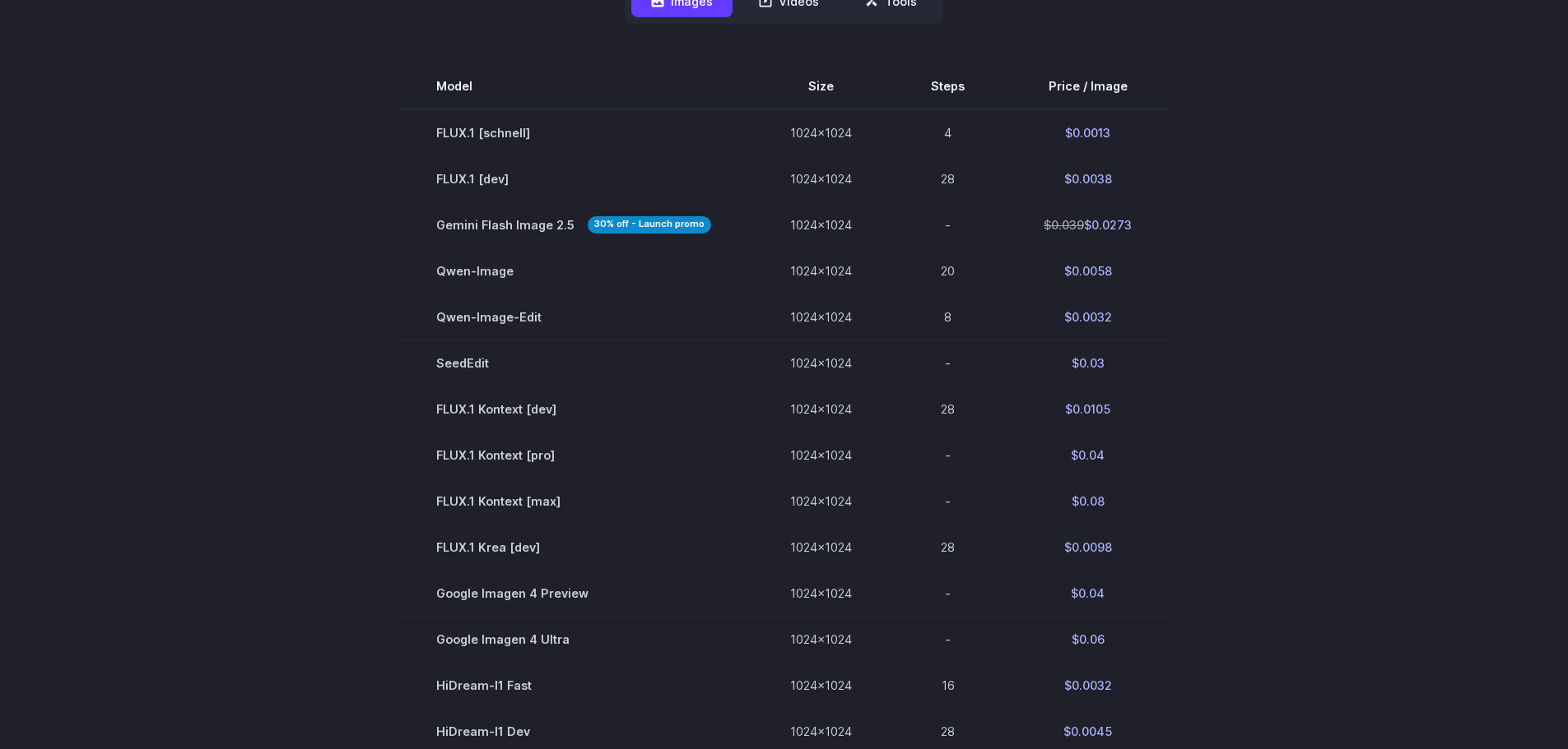
click at [365, 229] on section "Model Size Steps Price / Image FLUX.1 [schnell] 1024x1024 4 $0.0013 FLUX.1 [dev…" at bounding box center [784, 524] width 1146 height 922
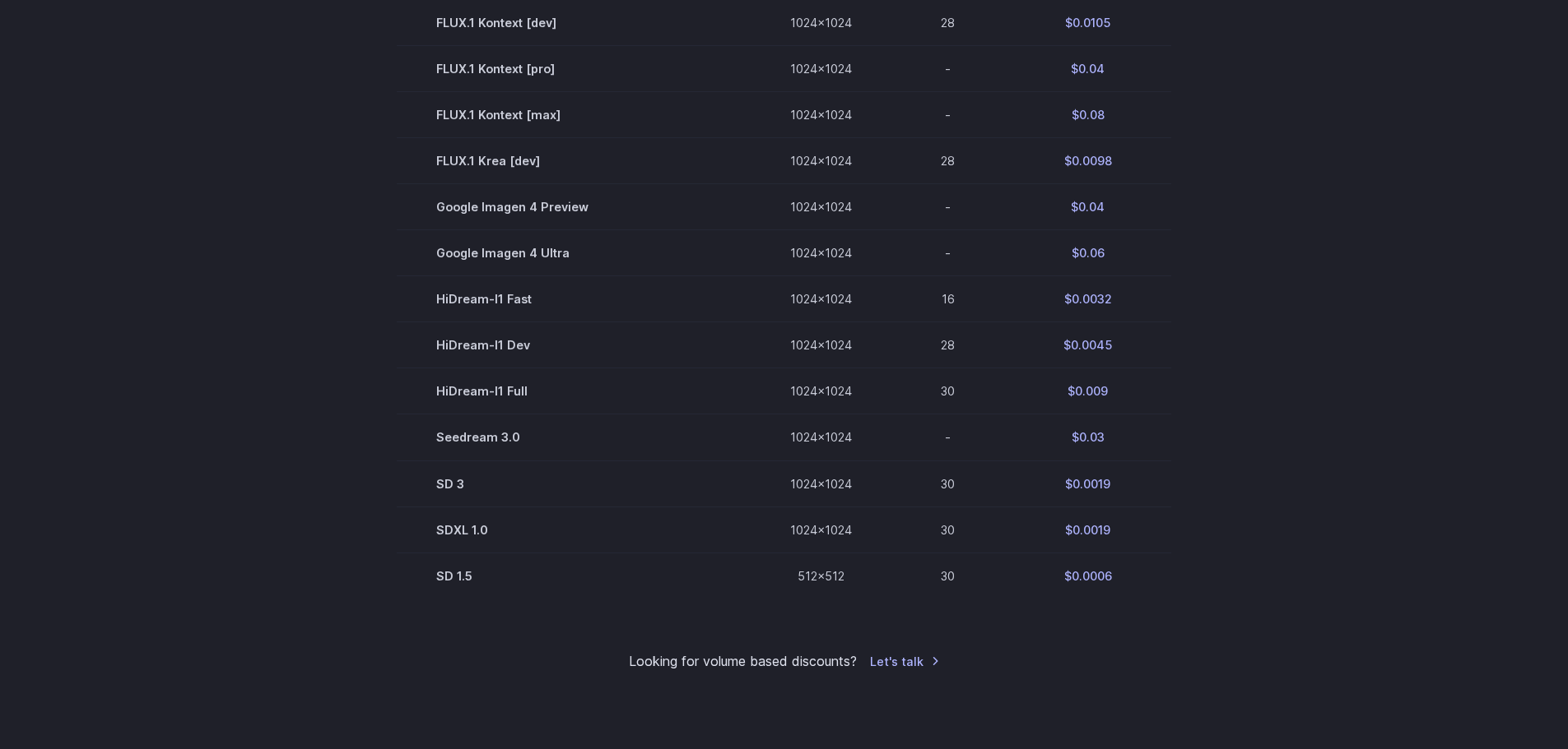
scroll to position [905, 0]
